Goal: Transaction & Acquisition: Subscribe to service/newsletter

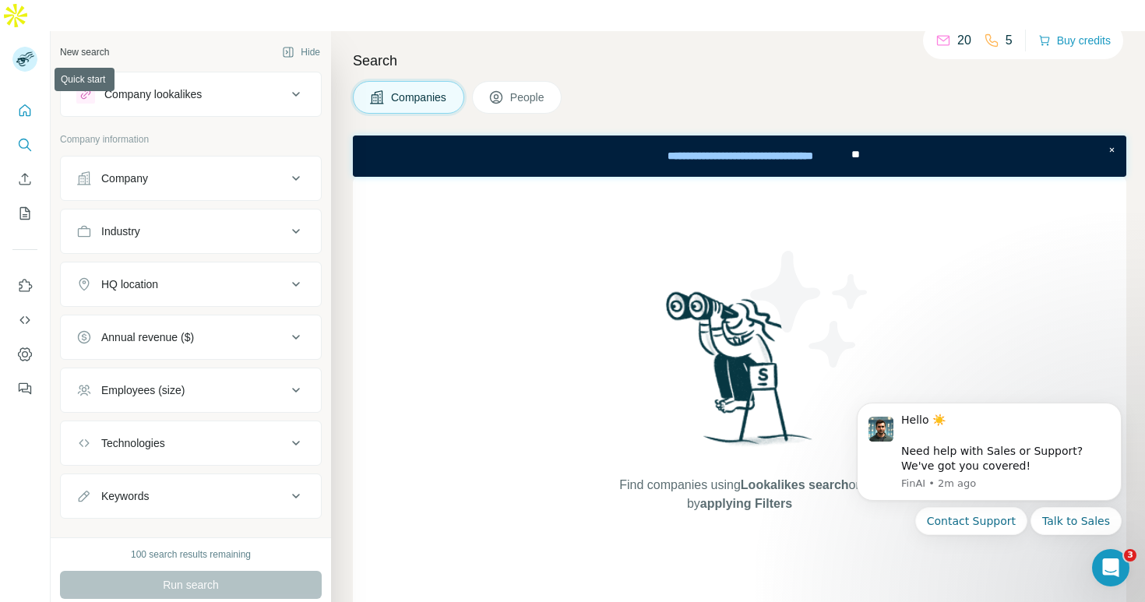
click at [24, 103] on icon "Quick start" at bounding box center [25, 111] width 16 height 16
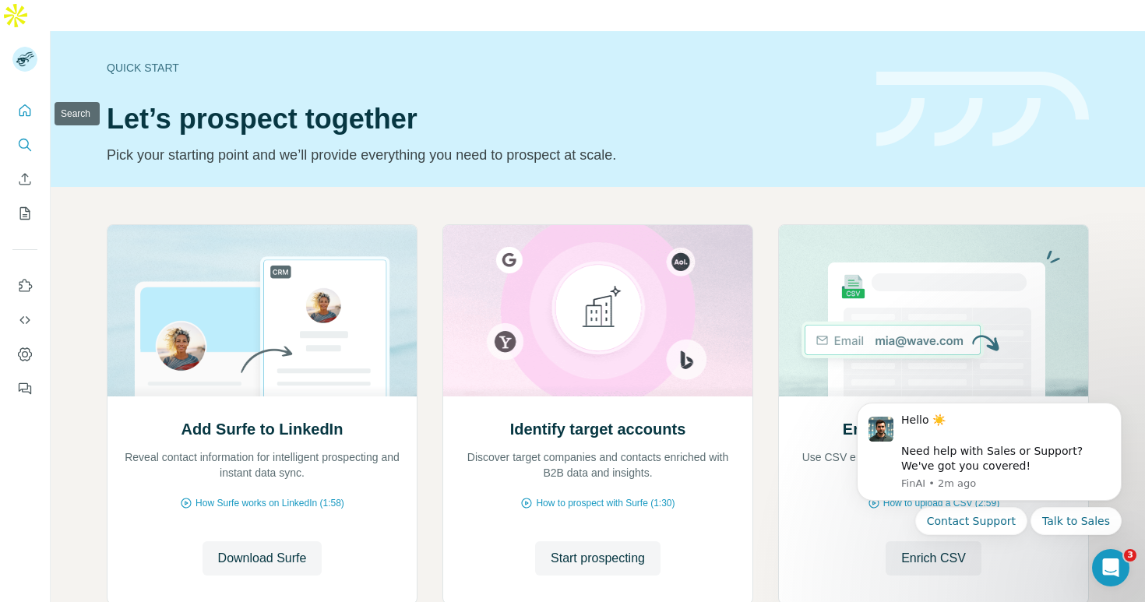
click at [20, 139] on icon "Search" at bounding box center [24, 144] width 10 height 10
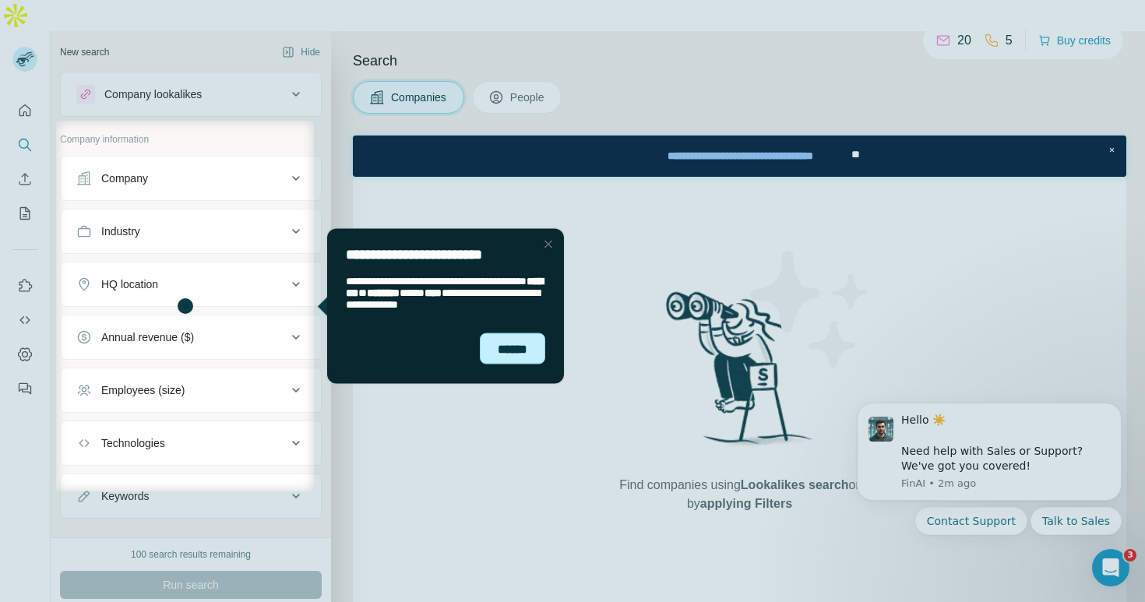
click at [537, 354] on div "******" at bounding box center [512, 349] width 65 height 32
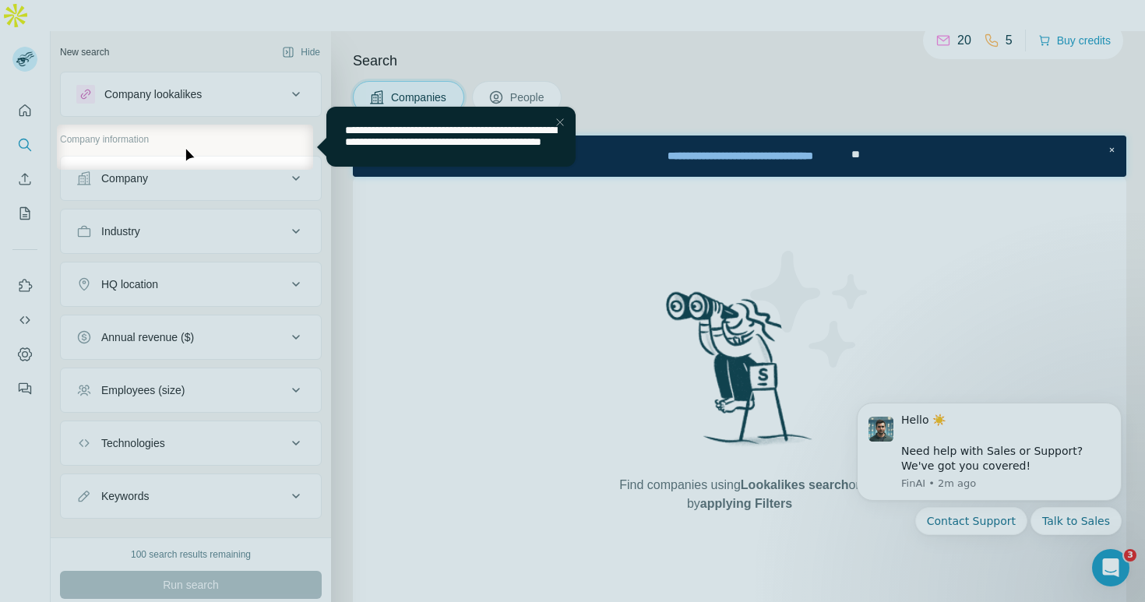
click at [558, 122] on div "Close Step" at bounding box center [560, 122] width 19 height 19
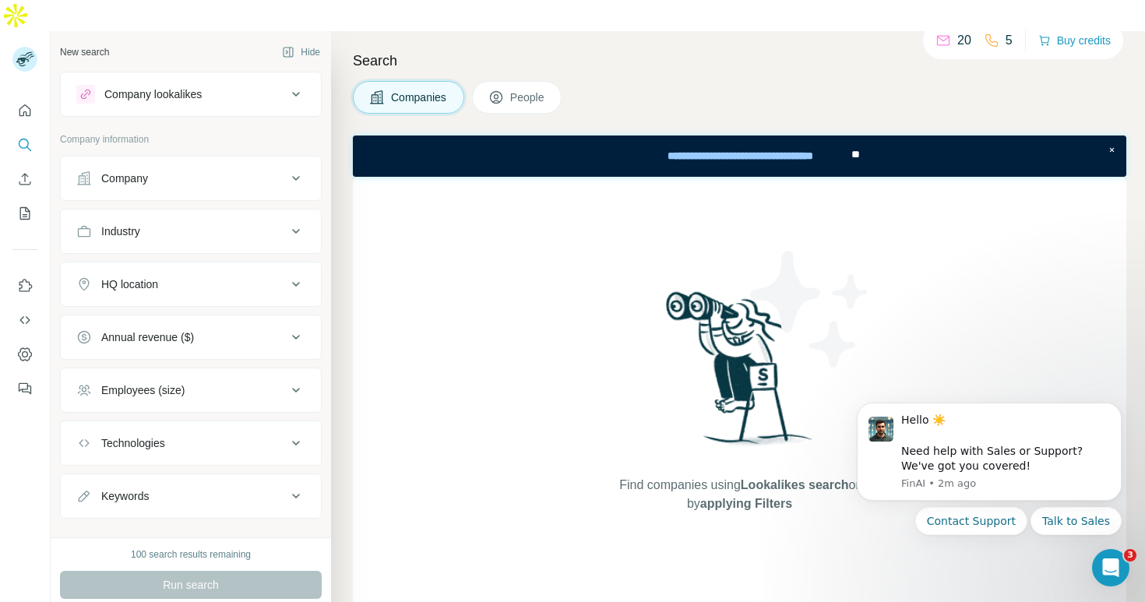
click at [943, 40] on icon at bounding box center [944, 41] width 16 height 16
click at [26, 312] on icon "Use Surfe API" at bounding box center [25, 320] width 16 height 16
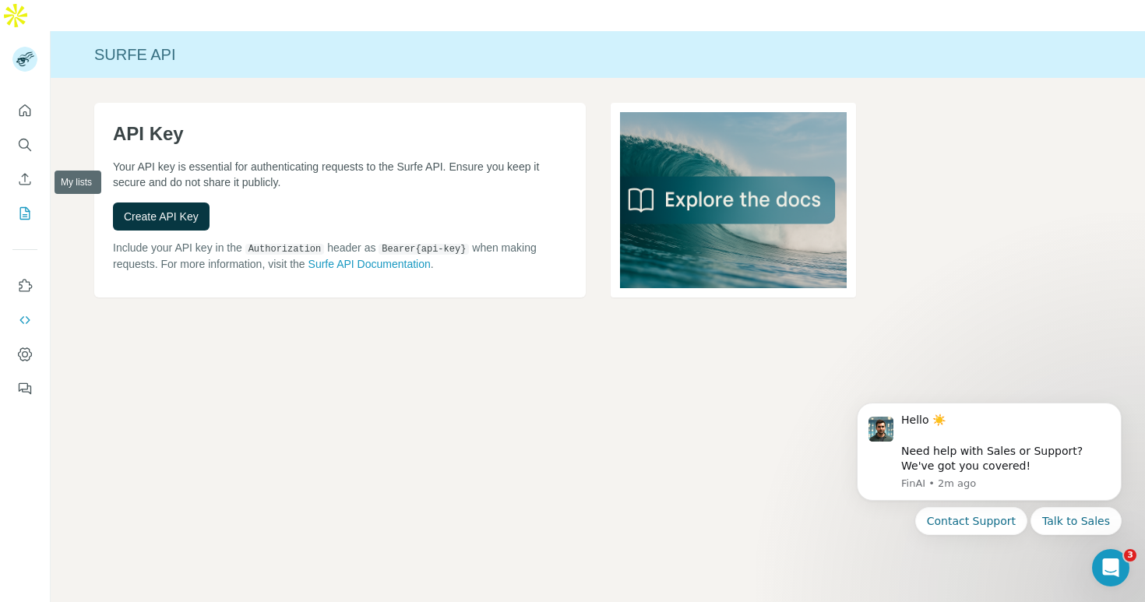
click at [23, 206] on icon "My lists" at bounding box center [25, 214] width 16 height 16
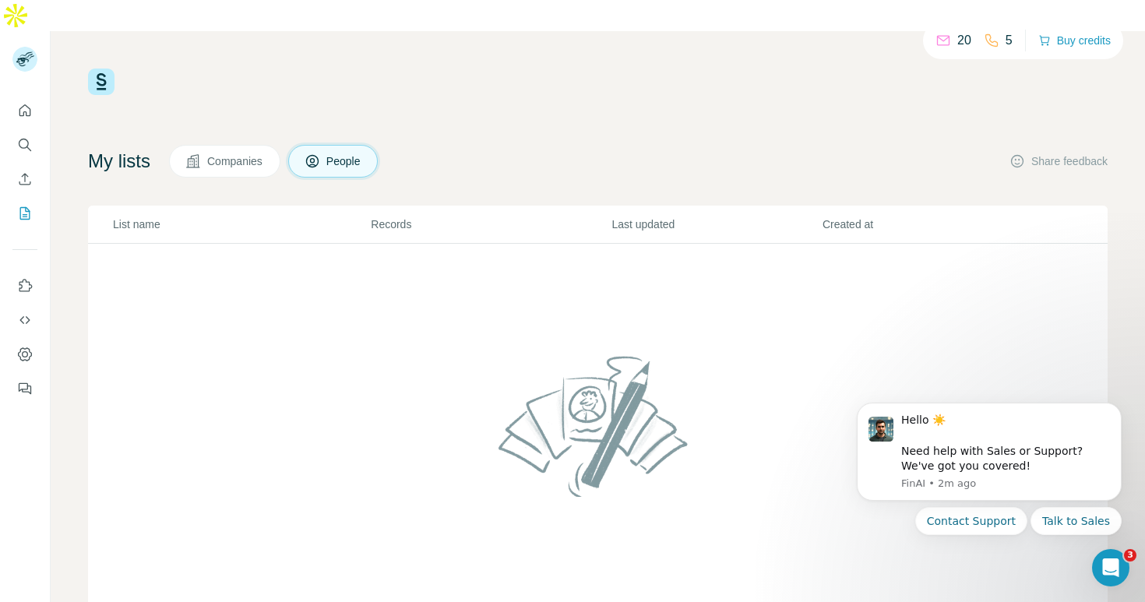
click at [223, 153] on span "Companies" at bounding box center [235, 161] width 57 height 16
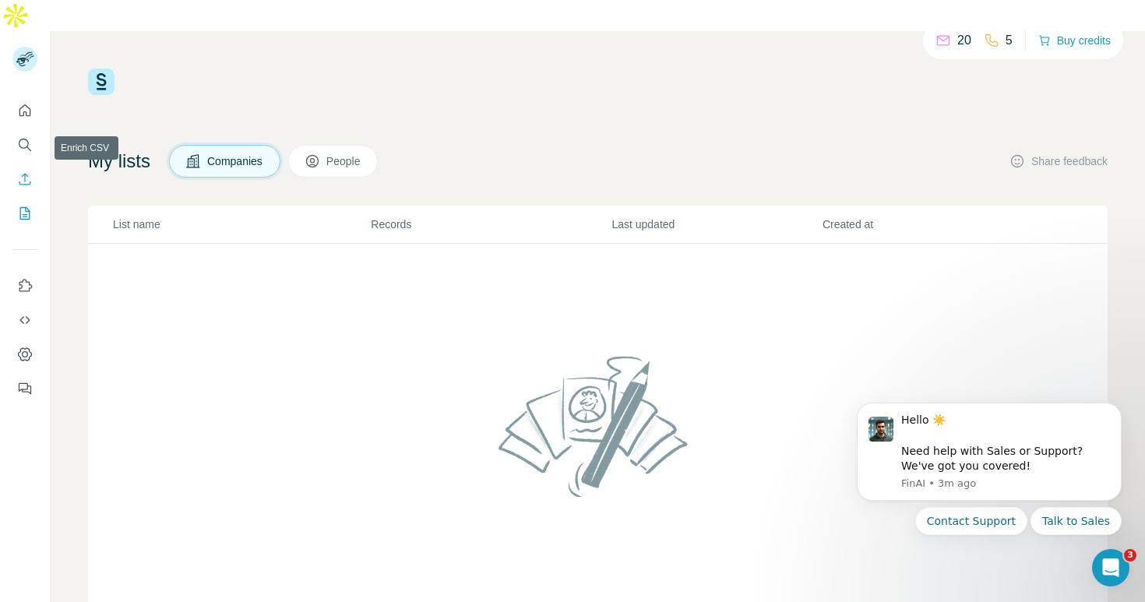
click at [24, 171] on icon "Enrich CSV" at bounding box center [25, 179] width 16 height 16
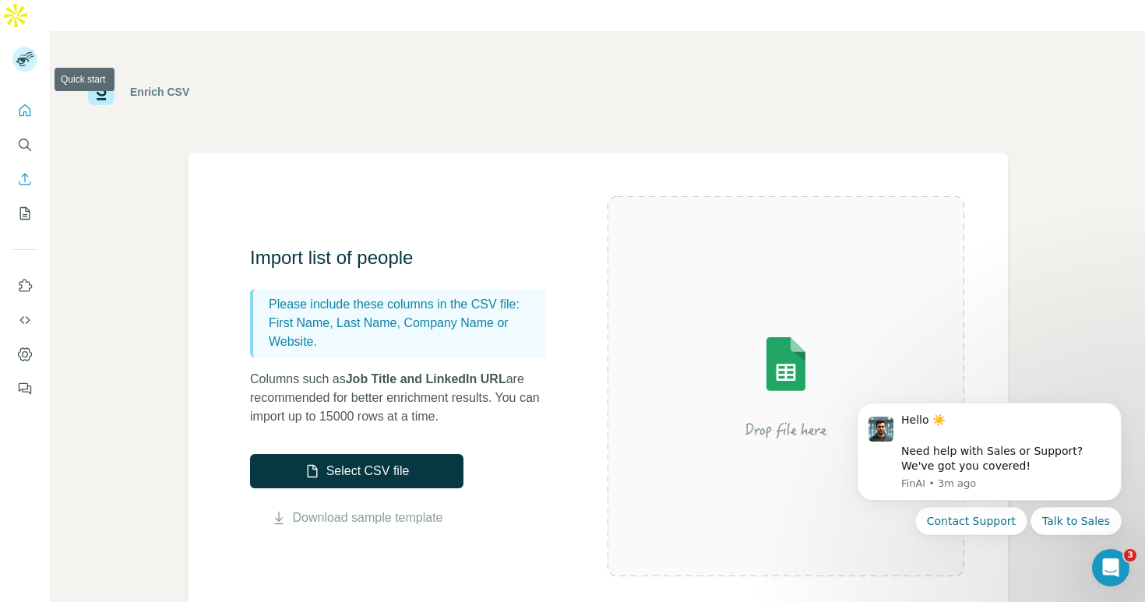
click at [24, 103] on icon "Quick start" at bounding box center [25, 111] width 16 height 16
